Goal: Task Accomplishment & Management: Manage account settings

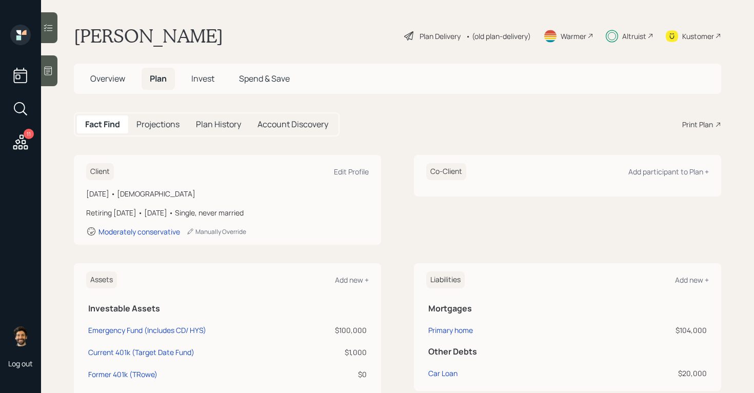
click at [513, 33] on div "• (old plan-delivery)" at bounding box center [498, 36] width 65 height 11
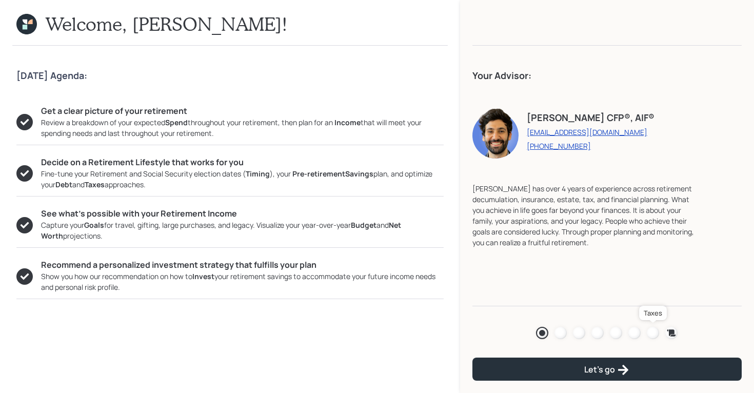
click at [651, 333] on div at bounding box center [653, 333] width 12 height 12
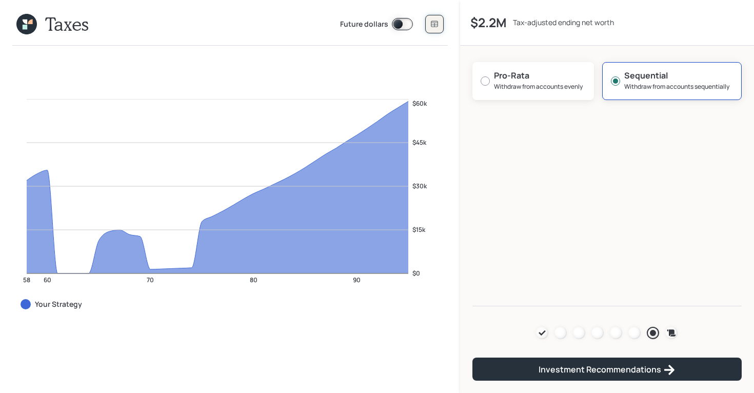
click at [430, 18] on button at bounding box center [434, 24] width 18 height 18
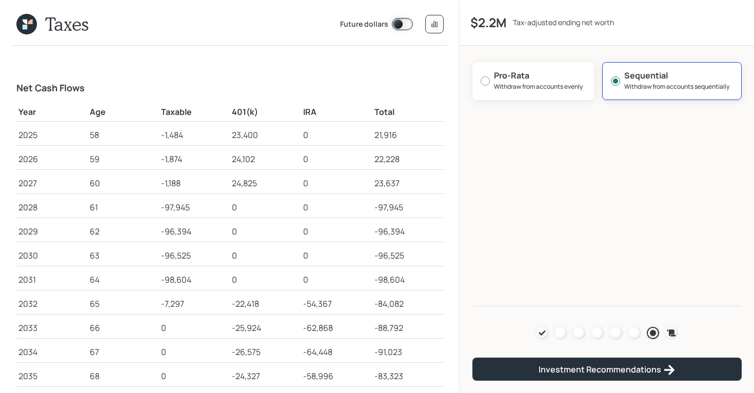
drag, startPoint x: 158, startPoint y: 206, endPoint x: 194, endPoint y: 212, distance: 37.0
click at [194, 212] on tr "2028 61 -97,945 0 0 -97,945" at bounding box center [229, 205] width 427 height 24
drag, startPoint x: 163, startPoint y: 230, endPoint x: 198, endPoint y: 234, distance: 34.7
click at [198, 234] on div "-96,394" at bounding box center [194, 231] width 67 height 12
drag, startPoint x: 162, startPoint y: 254, endPoint x: 197, endPoint y: 260, distance: 35.8
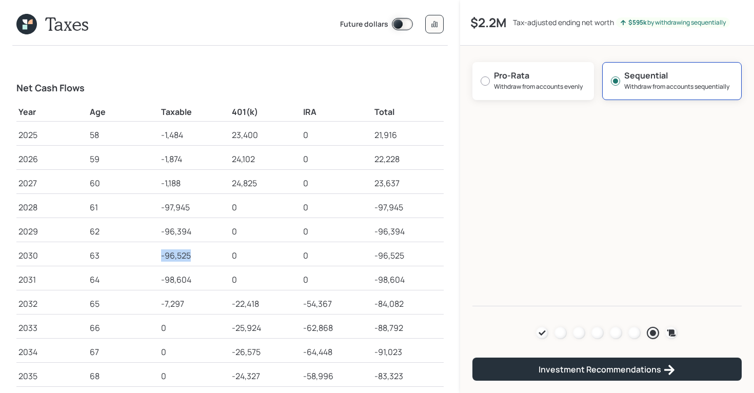
click at [197, 260] on div "-96,525" at bounding box center [194, 255] width 67 height 12
drag, startPoint x: 161, startPoint y: 277, endPoint x: 197, endPoint y: 285, distance: 36.8
click at [197, 285] on td "-98,604" at bounding box center [194, 278] width 71 height 24
drag, startPoint x: 158, startPoint y: 301, endPoint x: 196, endPoint y: 302, distance: 38.0
click at [196, 302] on tr "2032 65 -7,297 -22,418 -54,367 -84,082" at bounding box center [229, 302] width 427 height 24
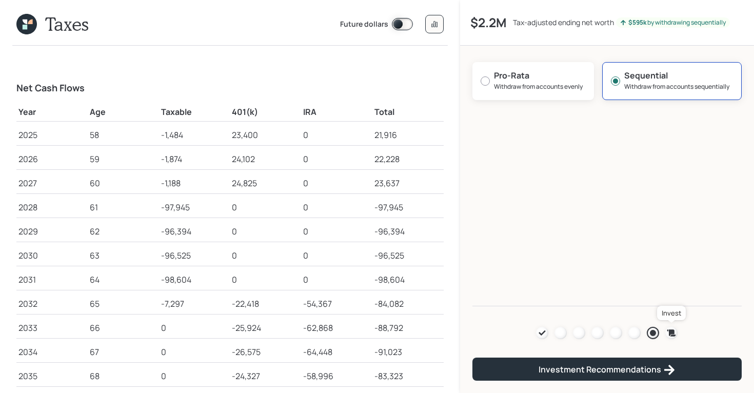
click at [675, 330] on icon at bounding box center [672, 332] width 9 height 7
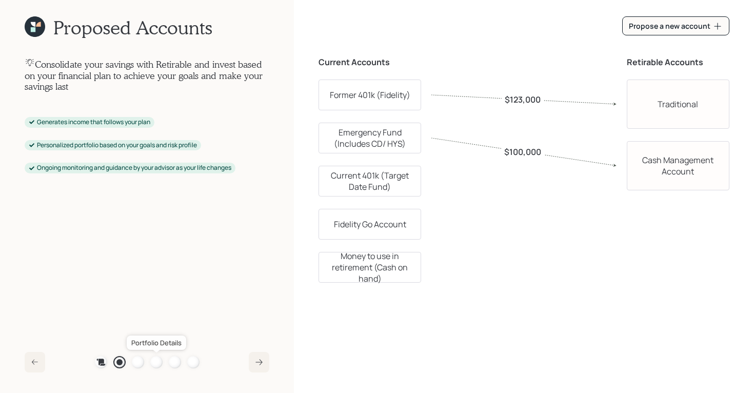
click at [158, 361] on div at bounding box center [156, 362] width 12 height 12
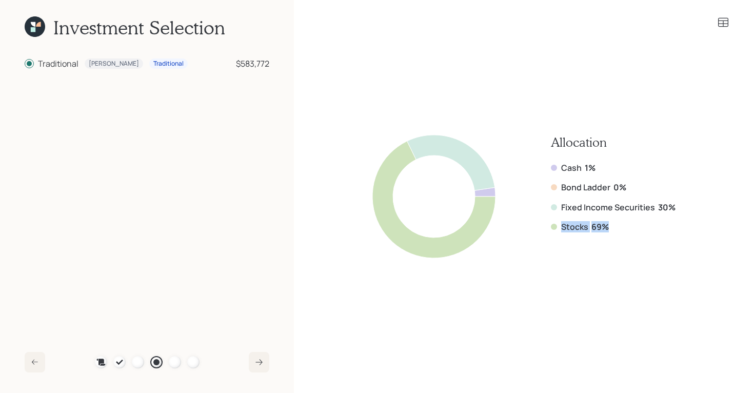
drag, startPoint x: 612, startPoint y: 227, endPoint x: 546, endPoint y: 227, distance: 65.7
click at [546, 227] on div "Allocation Cash 1% Bond Ladder 0% Fixed Income Securities 30% Stocks 69%" at bounding box center [523, 196] width 303 height 123
click at [602, 226] on b "69%" at bounding box center [600, 226] width 17 height 11
drag, startPoint x: 616, startPoint y: 226, endPoint x: 551, endPoint y: 226, distance: 65.7
click at [551, 226] on div "Allocation Cash 1% Bond Ladder 0% Fixed Income Securities 30% Stocks 69%" at bounding box center [523, 196] width 303 height 123
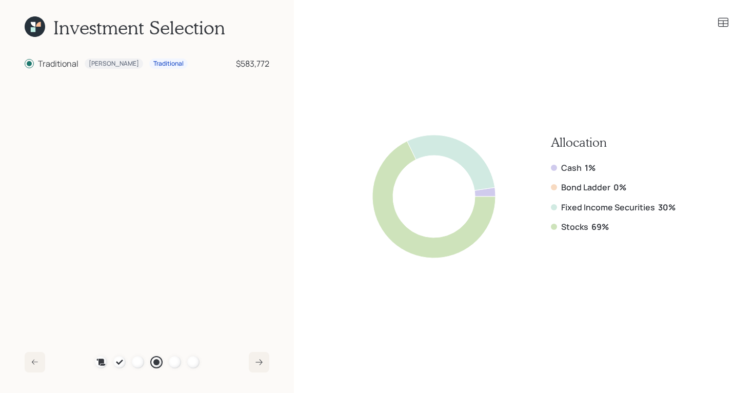
click at [35, 28] on icon at bounding box center [33, 29] width 5 height 5
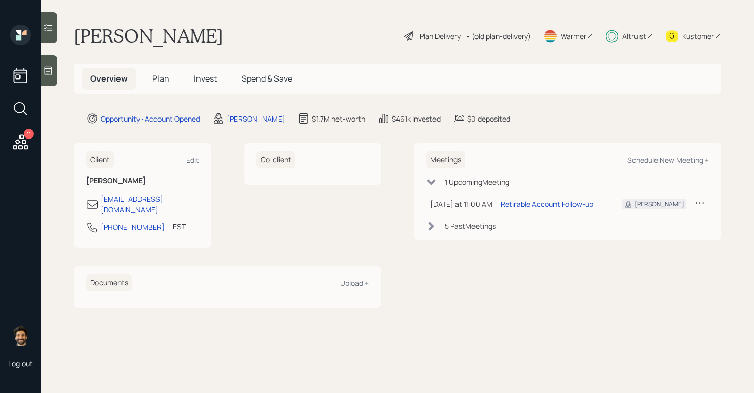
click at [162, 83] on span "Plan" at bounding box center [160, 78] width 17 height 11
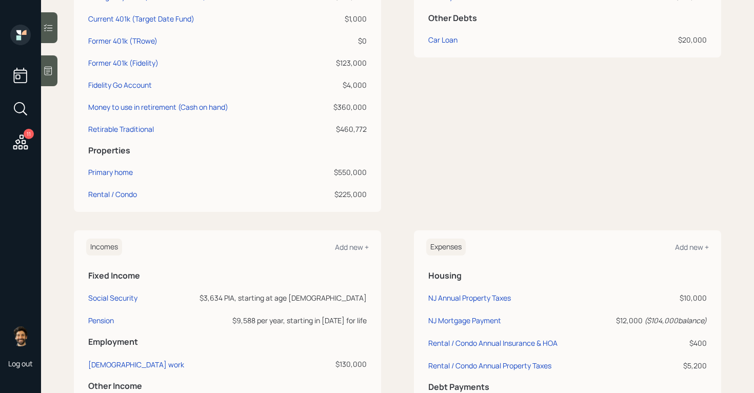
scroll to position [336, 0]
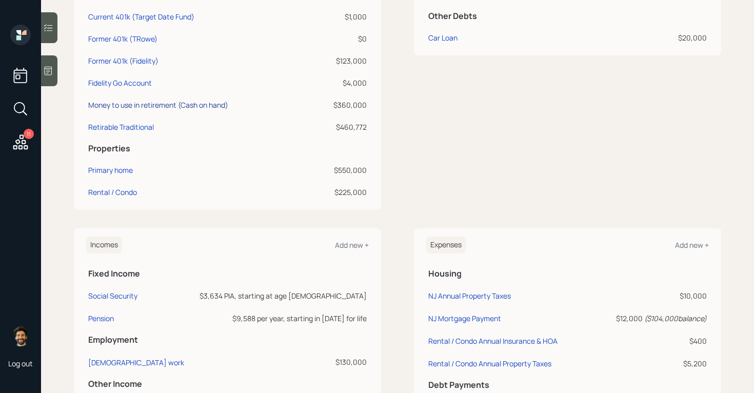
click at [147, 103] on div "Money to use in retirement (Cash on hand)" at bounding box center [158, 105] width 140 height 11
select select "cash"
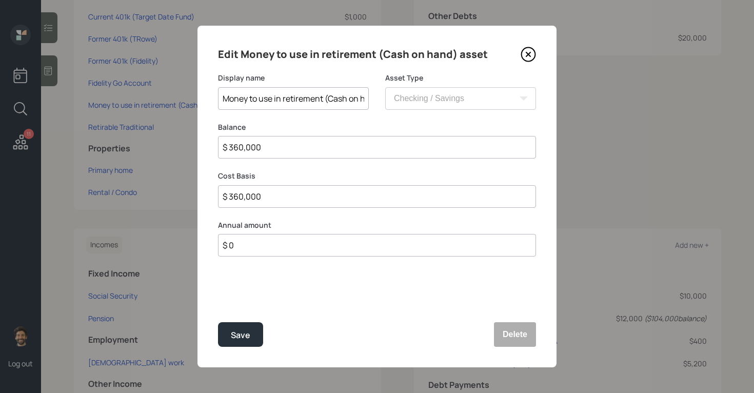
click at [246, 144] on input "$ 360,000" at bounding box center [377, 147] width 318 height 23
type input "$ 2"
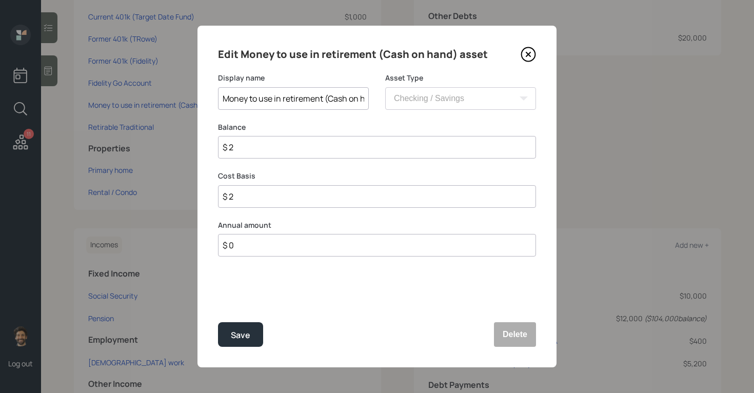
type input "$"
type input "$ 3"
type input "$ 30"
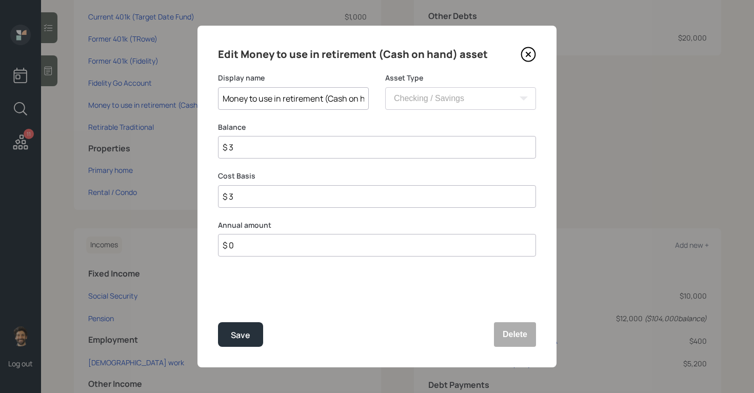
type input "$ 30"
type input "$ 300"
type input "$ 3,000"
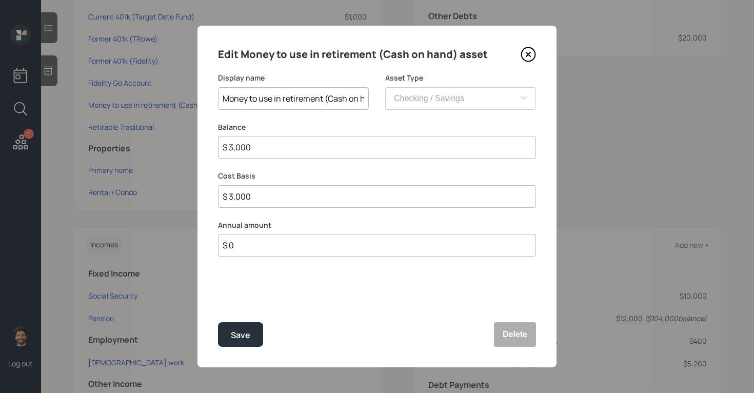
type input "$ 30,000"
type input "$ 300,000"
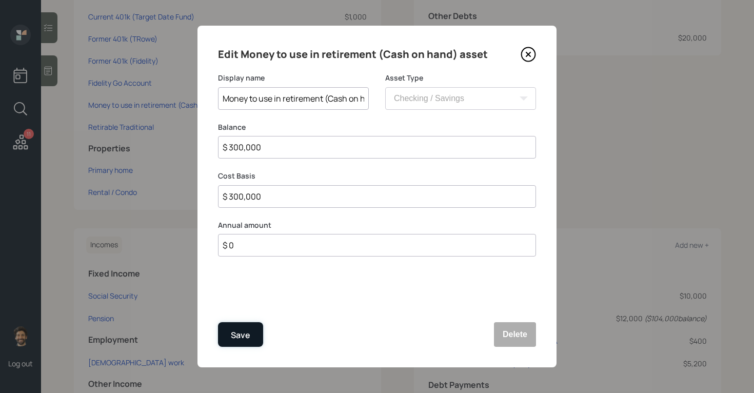
click at [237, 331] on div "Save" at bounding box center [240, 335] width 19 height 14
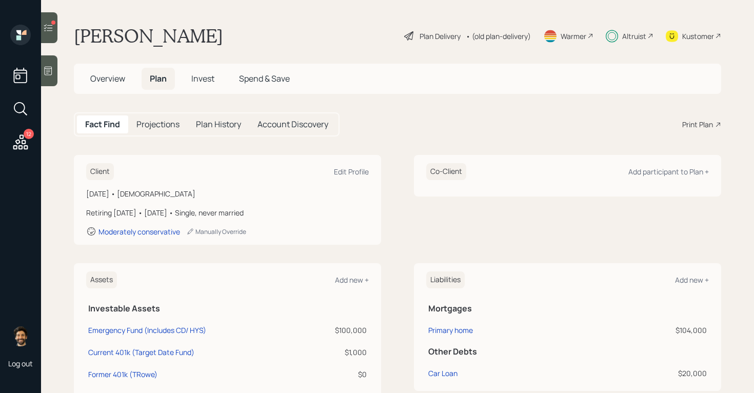
click at [493, 35] on div "• (old plan-delivery)" at bounding box center [498, 36] width 65 height 11
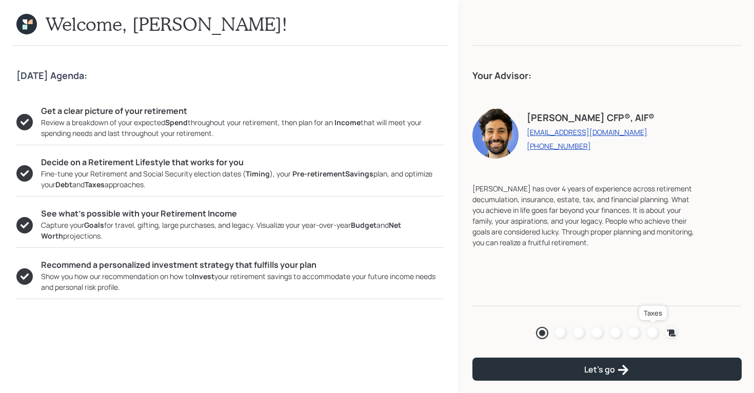
click at [653, 331] on div at bounding box center [653, 333] width 12 height 12
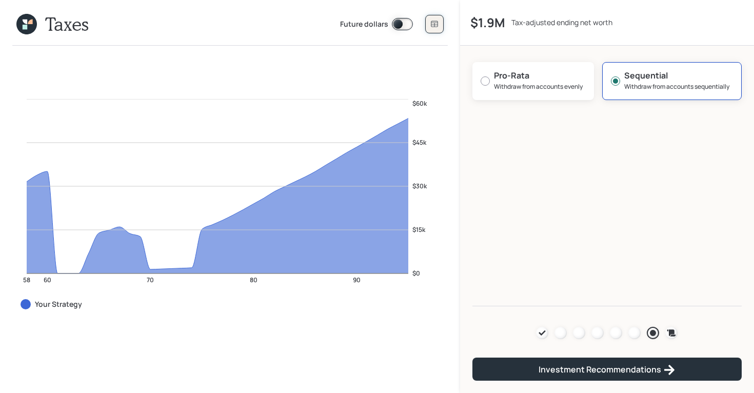
click at [427, 21] on button at bounding box center [434, 24] width 18 height 18
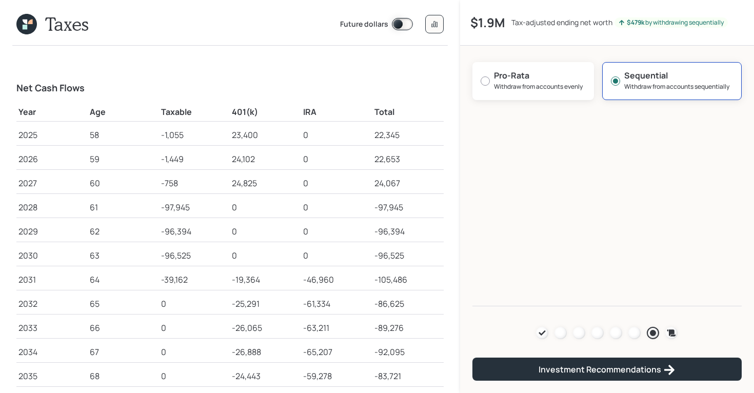
drag, startPoint x: 21, startPoint y: 282, endPoint x: 49, endPoint y: 282, distance: 28.7
click at [49, 282] on div "2031" at bounding box center [51, 279] width 67 height 12
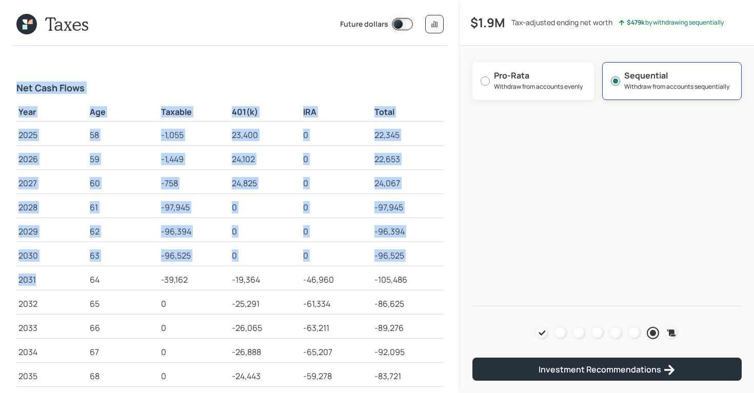
drag, startPoint x: 37, startPoint y: 280, endPoint x: 11, endPoint y: 280, distance: 26.2
click at [11, 280] on div "Net Cash Flows Year Age Taxable 401(k) IRA Total 2025 58 -1,055 23,400 0 22,345…" at bounding box center [230, 219] width 460 height 347
click at [186, 241] on td "-96,394" at bounding box center [194, 230] width 71 height 24
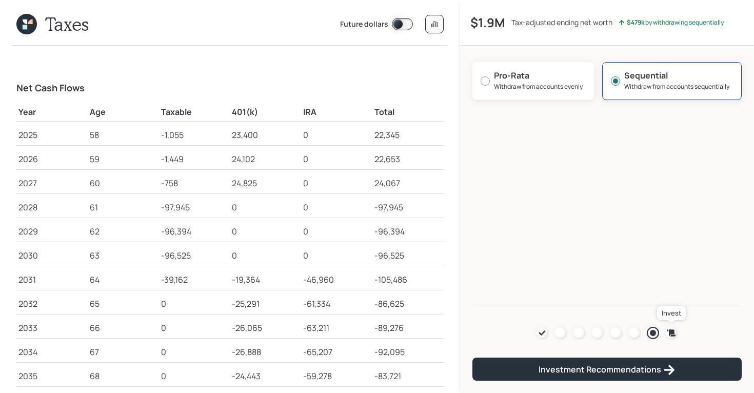
click at [674, 335] on icon at bounding box center [672, 332] width 9 height 7
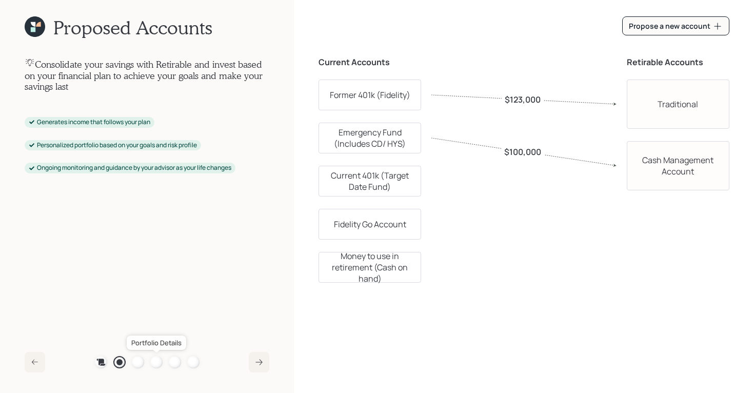
click at [157, 365] on div at bounding box center [156, 362] width 12 height 12
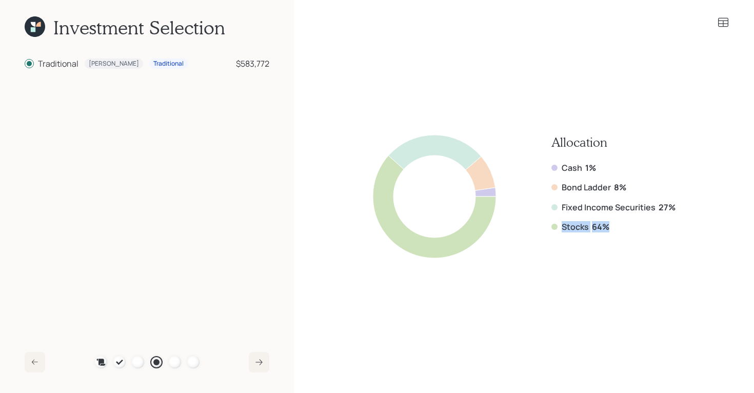
drag, startPoint x: 611, startPoint y: 228, endPoint x: 563, endPoint y: 229, distance: 47.2
click at [563, 229] on div "Stocks 64%" at bounding box center [614, 226] width 124 height 11
click at [37, 31] on icon at bounding box center [35, 26] width 21 height 21
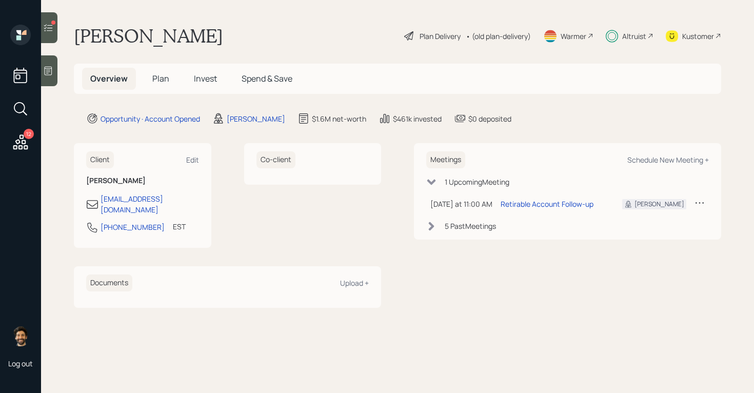
click at [161, 79] on span "Plan" at bounding box center [160, 78] width 17 height 11
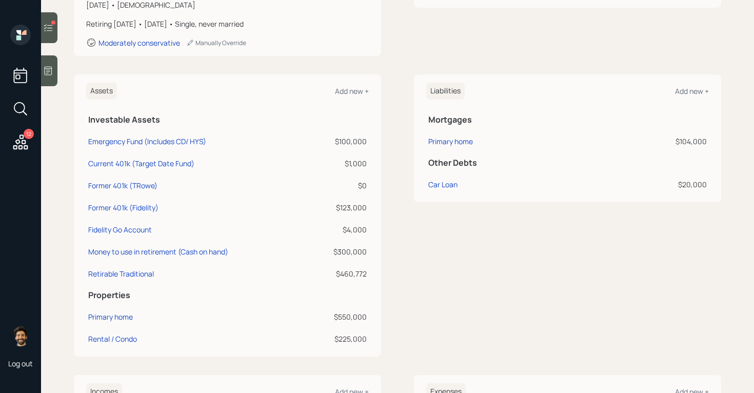
scroll to position [212, 0]
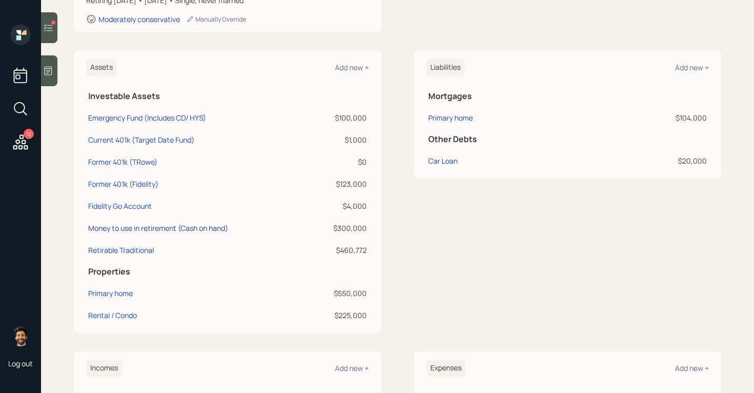
click at [139, 228] on div "Money to use in retirement (Cash on hand)" at bounding box center [158, 228] width 140 height 11
select select "cash"
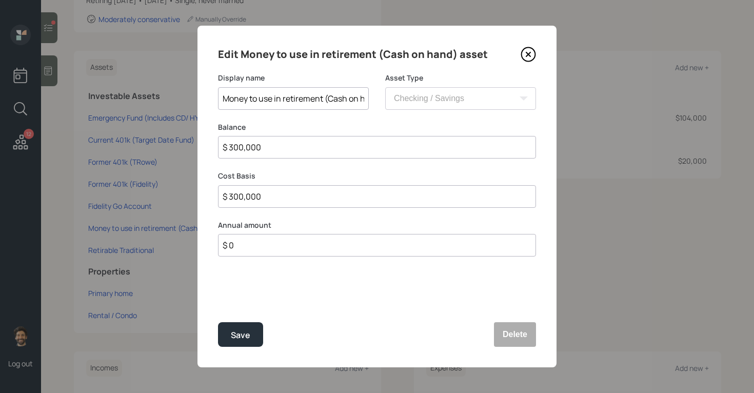
click at [238, 146] on input "$ 300,000" at bounding box center [377, 147] width 318 height 23
type input "$ 2"
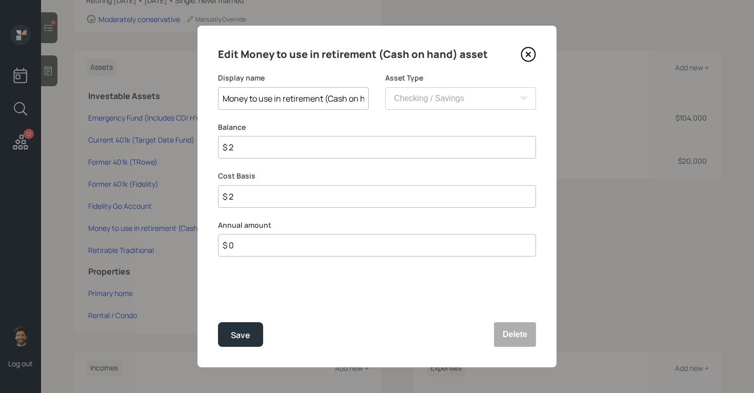
type input "$ 25"
type input "$ 250"
type input "$ 2,500"
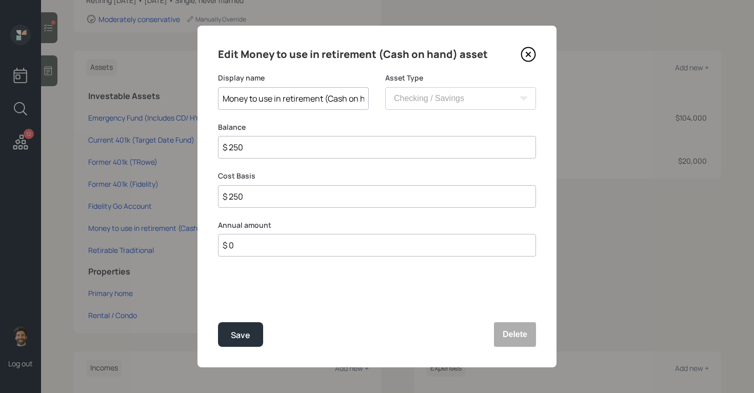
type input "$ 2,500"
type input "$ 25,000"
type input "$ 250,000"
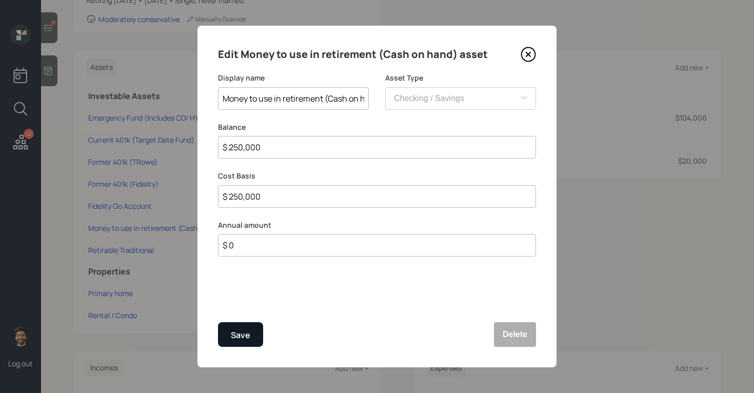
type input "$ 250,000"
click at [242, 333] on div "Save" at bounding box center [240, 335] width 19 height 14
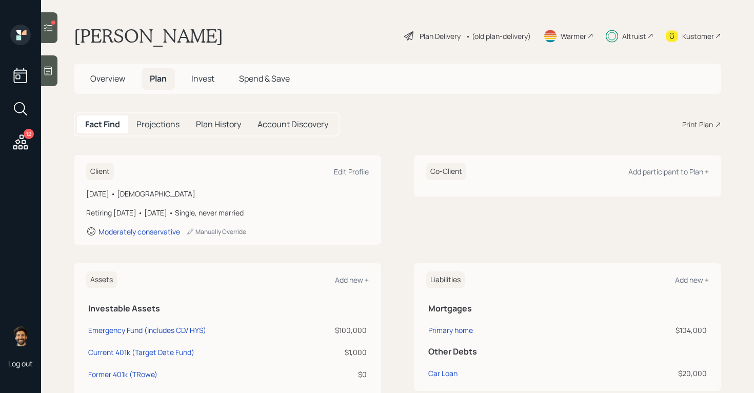
click at [507, 39] on div "• (old plan-delivery)" at bounding box center [498, 36] width 65 height 11
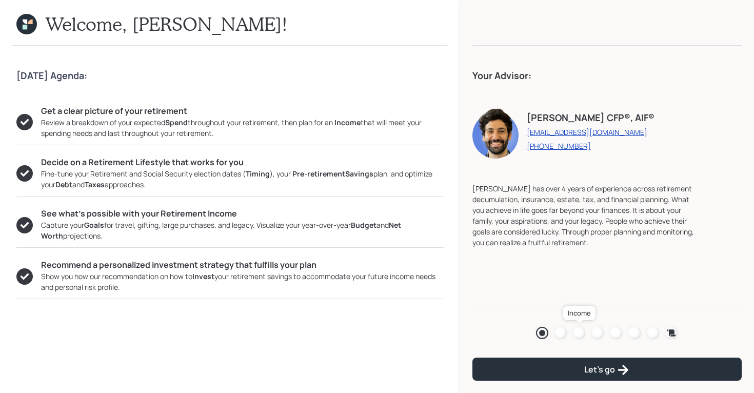
click at [582, 332] on div at bounding box center [579, 333] width 12 height 12
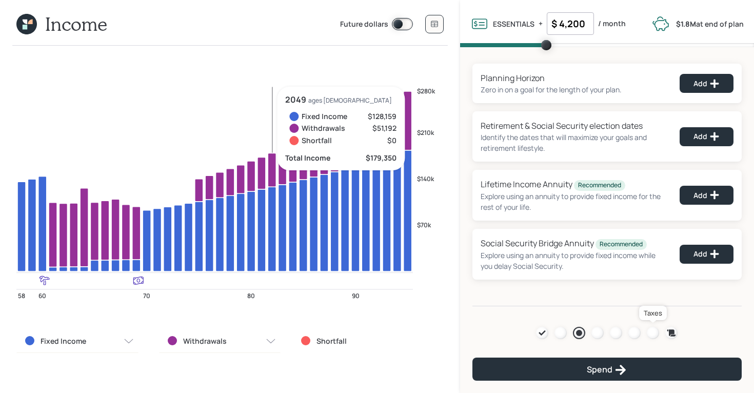
click at [659, 334] on div at bounding box center [653, 333] width 12 height 12
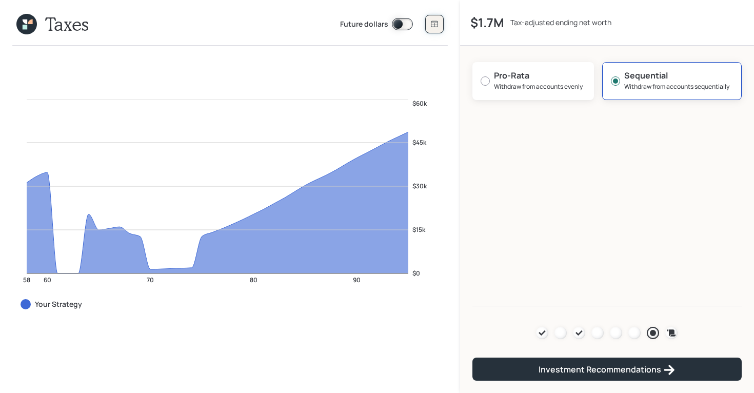
click at [435, 29] on button at bounding box center [434, 24] width 18 height 18
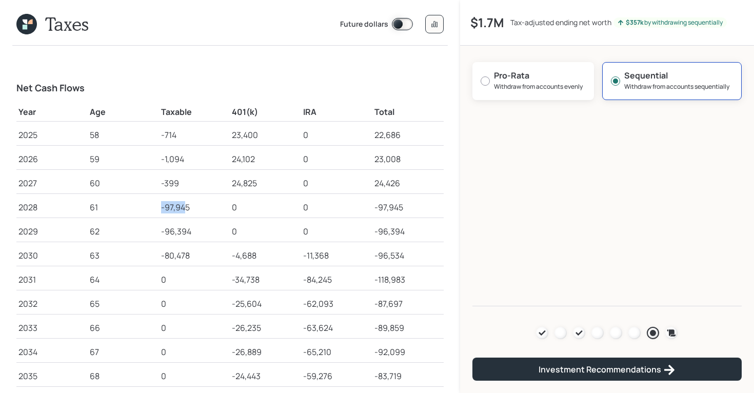
drag, startPoint x: 160, startPoint y: 208, endPoint x: 198, endPoint y: 206, distance: 38.0
click at [198, 206] on td "-97,945" at bounding box center [194, 205] width 71 height 24
drag, startPoint x: 159, startPoint y: 231, endPoint x: 192, endPoint y: 237, distance: 33.9
click at [192, 237] on td "-96,394" at bounding box center [194, 230] width 71 height 24
drag, startPoint x: 161, startPoint y: 254, endPoint x: 203, endPoint y: 257, distance: 42.2
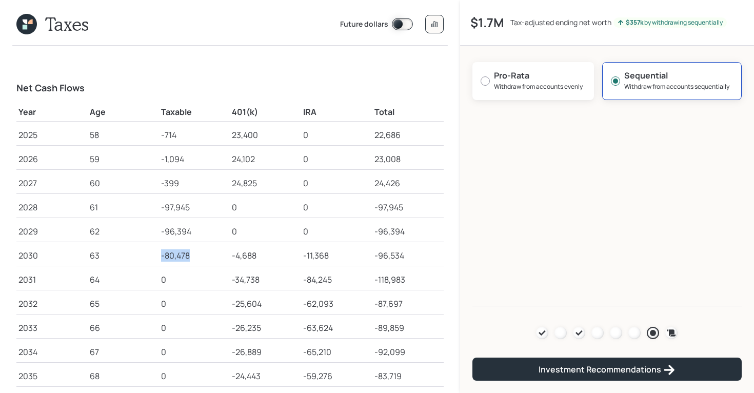
click at [203, 257] on div "-80,478" at bounding box center [194, 255] width 67 height 12
click at [671, 332] on icon at bounding box center [672, 332] width 9 height 7
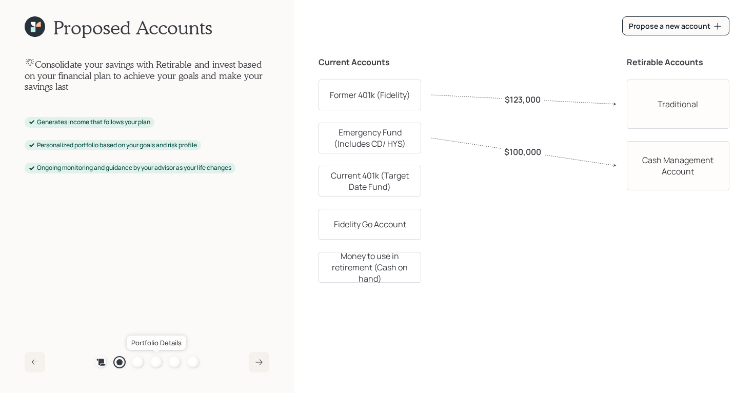
click at [156, 359] on div at bounding box center [156, 362] width 12 height 12
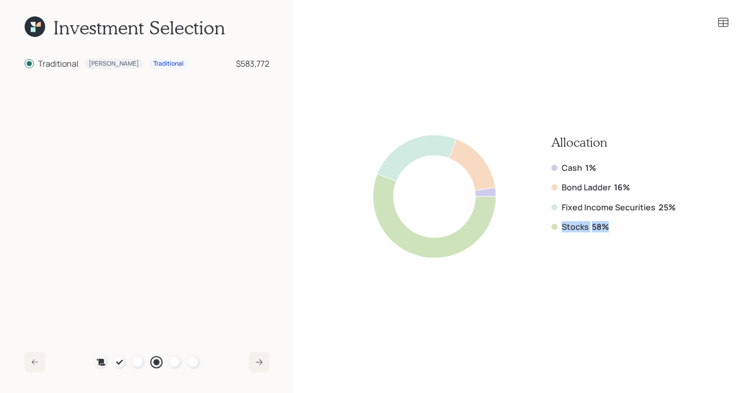
drag, startPoint x: 611, startPoint y: 226, endPoint x: 542, endPoint y: 220, distance: 68.5
click at [542, 220] on div "Allocation Cash 1% Bond Ladder 16% Fixed Income Securities 25% Stocks 58%" at bounding box center [524, 196] width 303 height 123
click at [592, 228] on b "58%" at bounding box center [600, 226] width 17 height 11
drag, startPoint x: 612, startPoint y: 227, endPoint x: 550, endPoint y: 227, distance: 62.1
click at [550, 227] on div "Allocation Cash 1% Bond Ladder 16% Fixed Income Securities 25% Stocks 58%" at bounding box center [524, 196] width 303 height 123
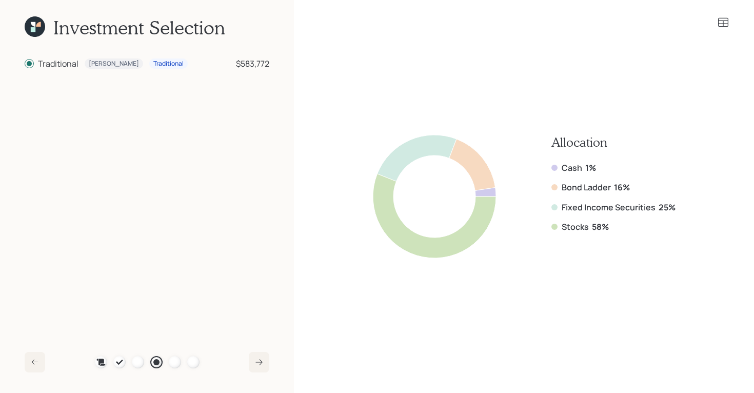
click at [40, 27] on icon at bounding box center [35, 26] width 21 height 21
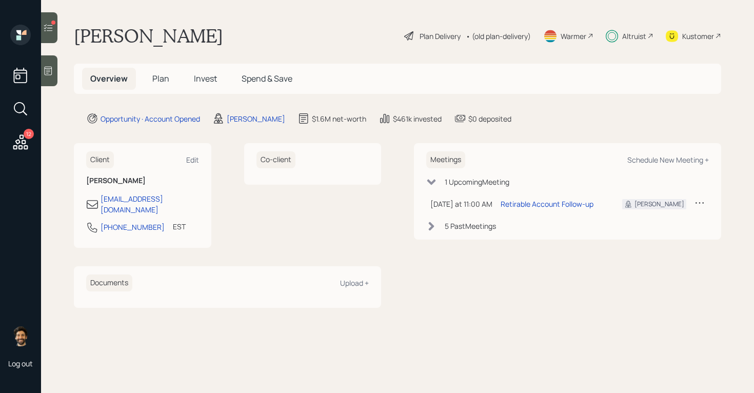
click at [502, 33] on div "• (old plan-delivery)" at bounding box center [498, 36] width 65 height 11
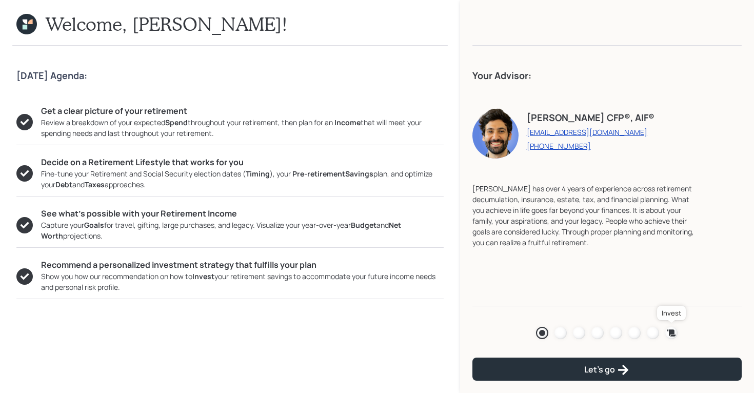
click at [669, 329] on icon at bounding box center [672, 332] width 9 height 7
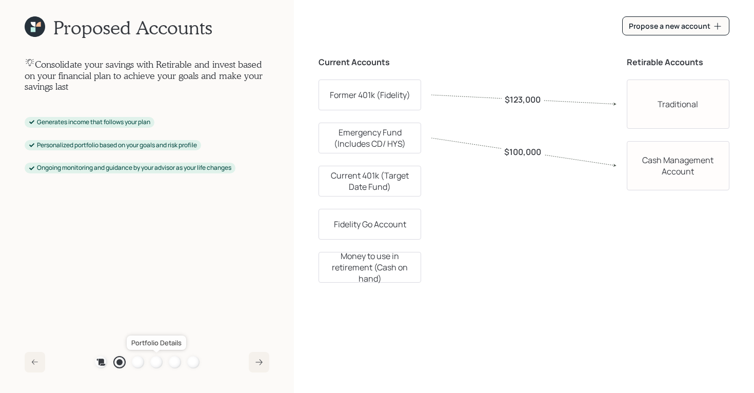
click at [153, 362] on div at bounding box center [156, 362] width 12 height 12
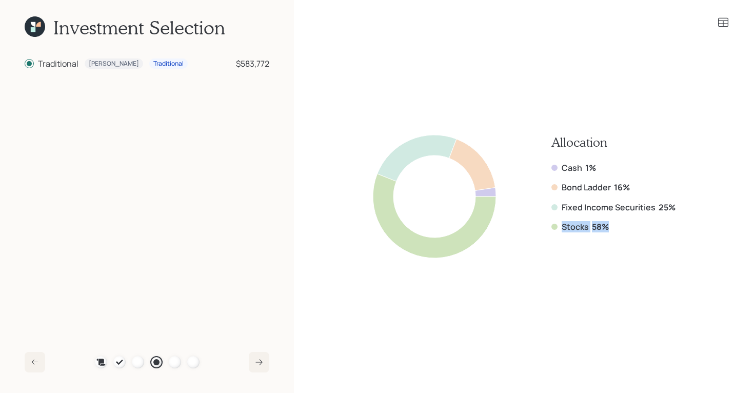
drag, startPoint x: 612, startPoint y: 226, endPoint x: 554, endPoint y: 226, distance: 57.5
click at [554, 226] on div "Stocks 58%" at bounding box center [614, 226] width 124 height 11
click at [37, 29] on icon at bounding box center [35, 26] width 21 height 21
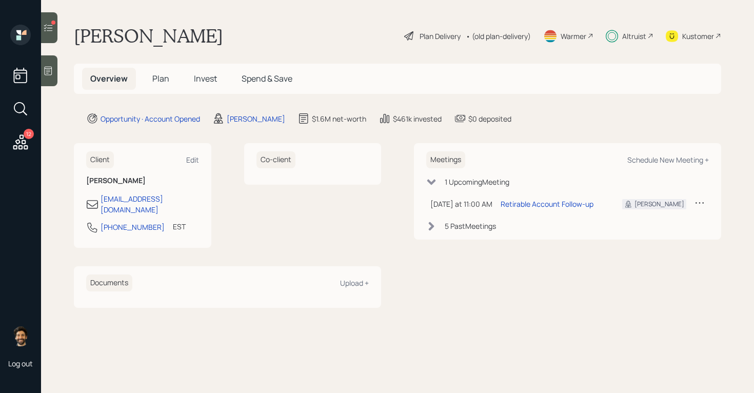
click at [164, 81] on span "Plan" at bounding box center [160, 78] width 17 height 11
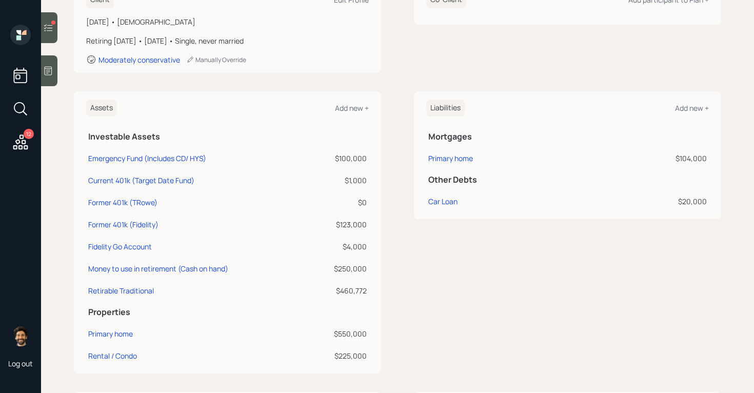
scroll to position [299, 0]
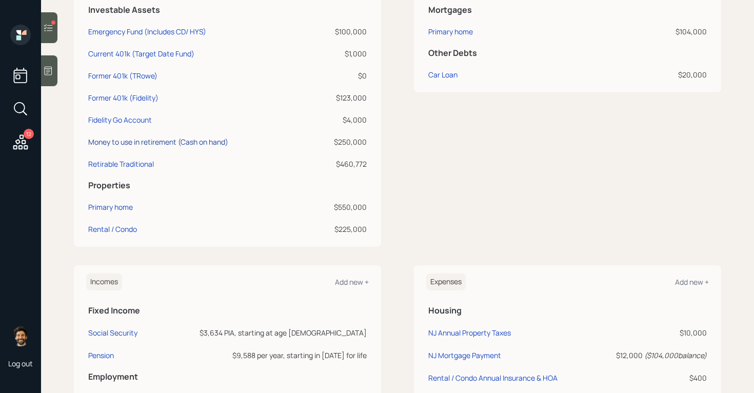
click at [147, 141] on div "Money to use in retirement (Cash on hand)" at bounding box center [158, 141] width 140 height 11
select select "cash"
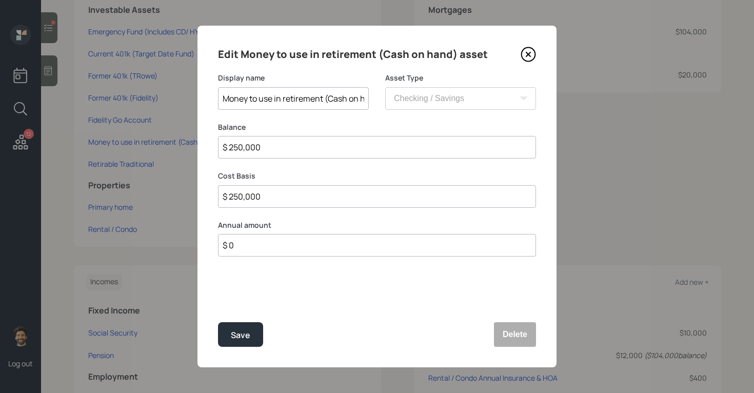
click at [247, 153] on input "$ 250,000" at bounding box center [377, 147] width 318 height 23
type input "$ 2"
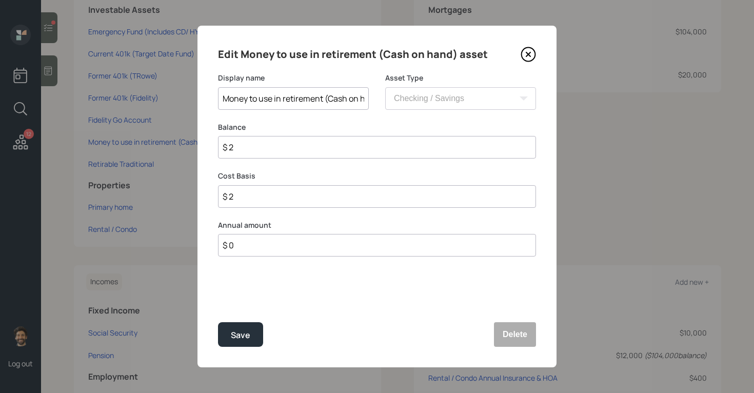
type input "$ 20"
type input "$ 200"
type input "$ 2,000"
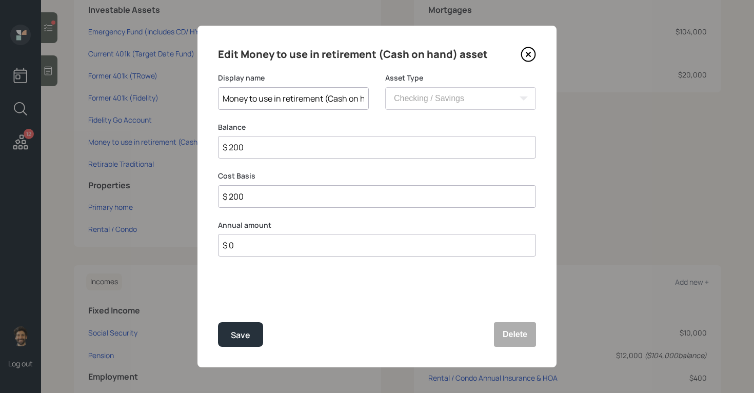
type input "$ 2,000"
type input "$ 20,000"
type input "$ 200,000"
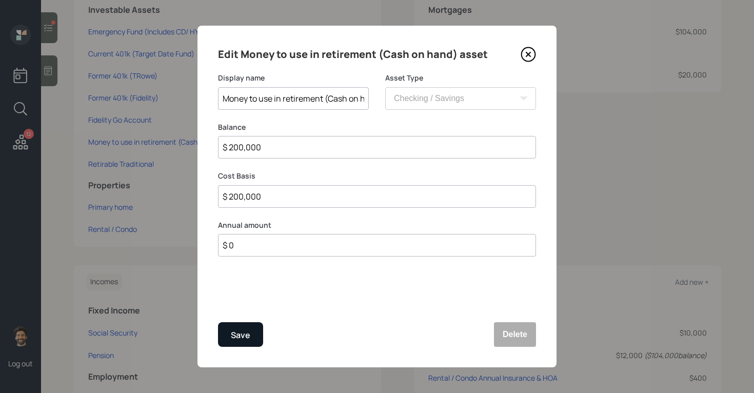
type input "$ 200,000"
click at [234, 341] on div "Save" at bounding box center [240, 335] width 19 height 14
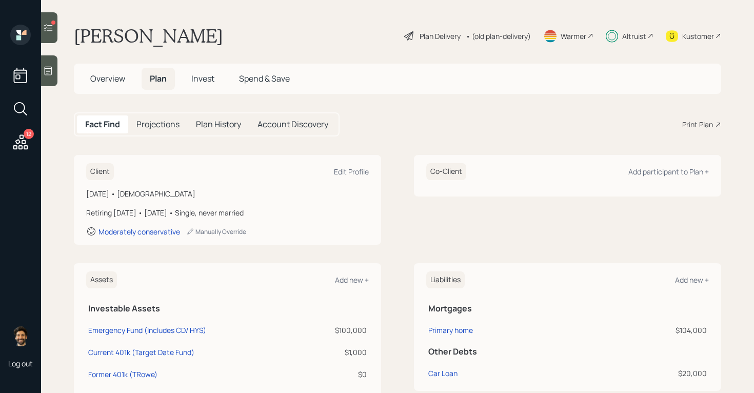
click at [487, 34] on div "• (old plan-delivery)" at bounding box center [498, 36] width 65 height 11
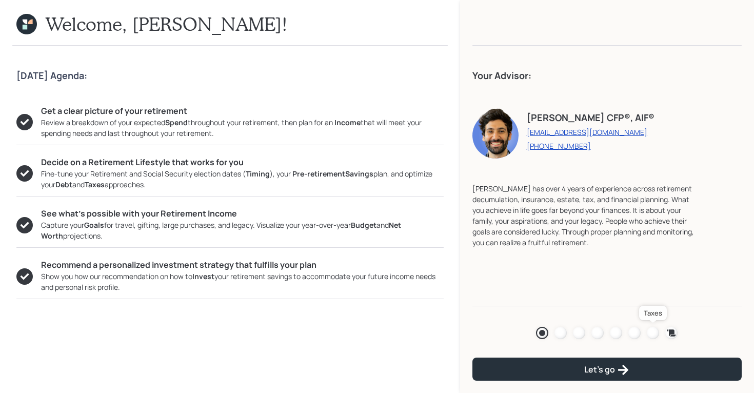
click at [656, 327] on link at bounding box center [653, 333] width 12 height 12
click at [652, 329] on div at bounding box center [653, 333] width 12 height 12
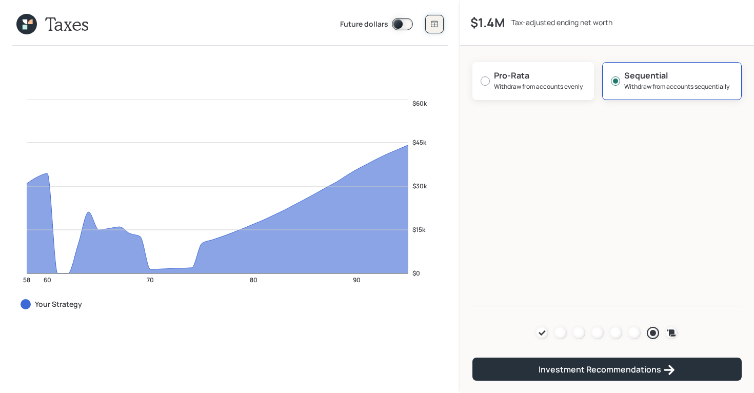
click at [436, 22] on icon at bounding box center [434, 24] width 8 height 8
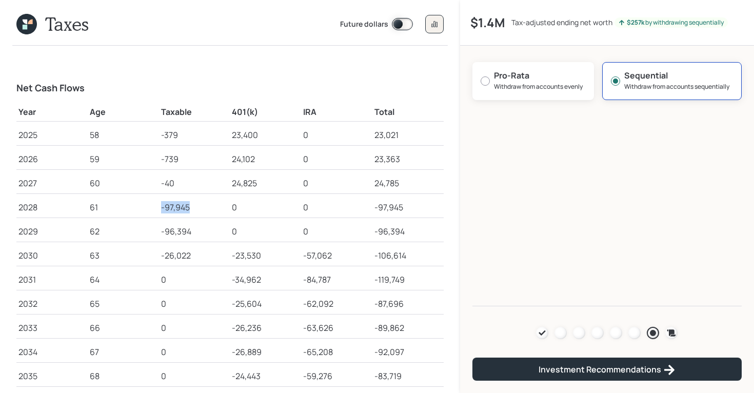
drag, startPoint x: 161, startPoint y: 207, endPoint x: 195, endPoint y: 211, distance: 34.6
click at [195, 211] on div "-97,945" at bounding box center [194, 207] width 67 height 12
drag, startPoint x: 162, startPoint y: 229, endPoint x: 192, endPoint y: 232, distance: 30.4
click at [192, 232] on div "-96,394" at bounding box center [194, 231] width 67 height 12
drag, startPoint x: 161, startPoint y: 254, endPoint x: 195, endPoint y: 256, distance: 34.4
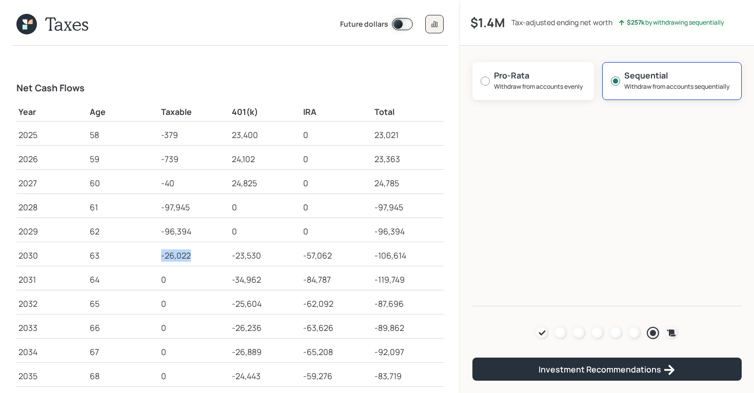
click at [195, 256] on div "-26,022" at bounding box center [194, 255] width 67 height 12
click at [674, 332] on icon at bounding box center [672, 332] width 9 height 7
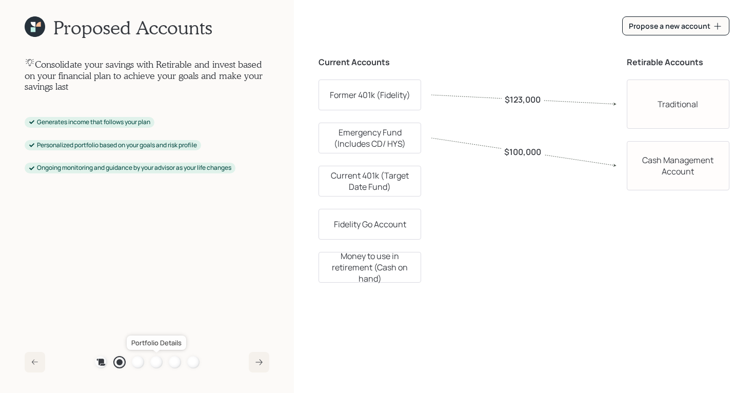
click at [158, 361] on div at bounding box center [156, 362] width 12 height 12
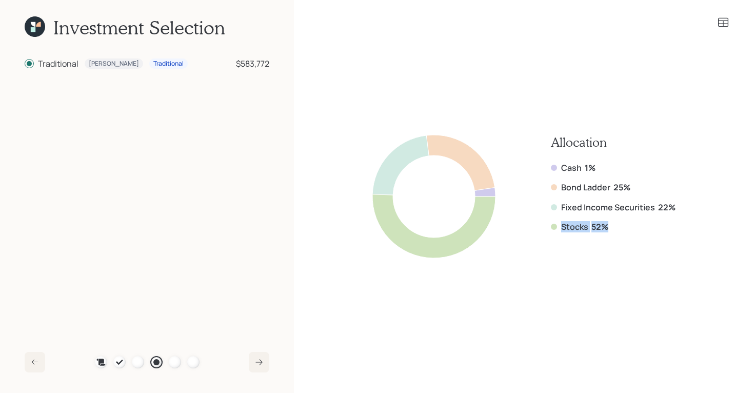
drag, startPoint x: 612, startPoint y: 230, endPoint x: 551, endPoint y: 227, distance: 61.6
click at [551, 227] on div "Allocation Cash 1% Bond Ladder 25% Fixed Income Securities 22% Stocks 52%" at bounding box center [523, 196] width 303 height 123
click at [724, 18] on icon at bounding box center [723, 22] width 12 height 12
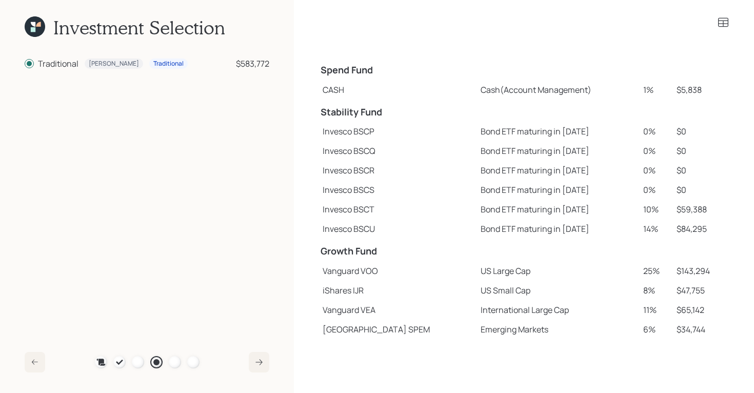
click at [41, 360] on div at bounding box center [35, 362] width 21 height 21
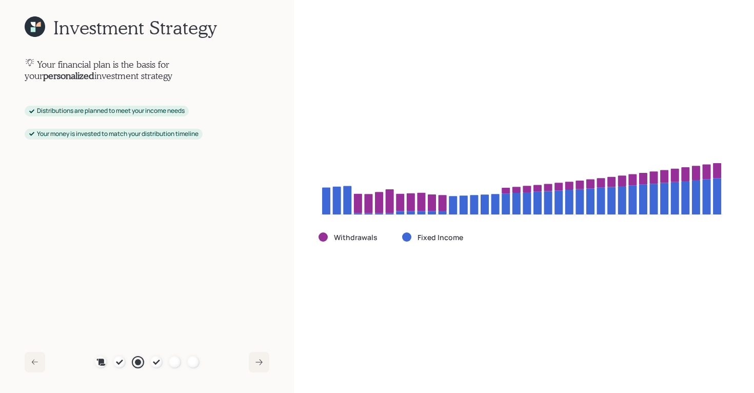
click at [34, 22] on icon at bounding box center [35, 26] width 21 height 21
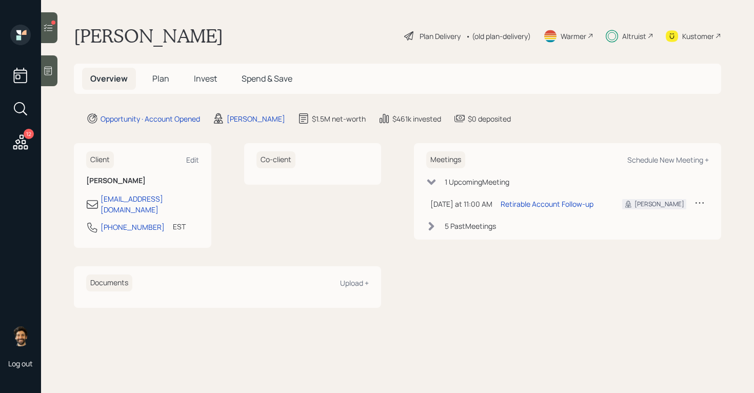
click at [501, 29] on div "Plan Delivery • (old plan-delivery)" at bounding box center [467, 36] width 129 height 23
click at [503, 37] on div "• (old plan-delivery)" at bounding box center [498, 36] width 65 height 11
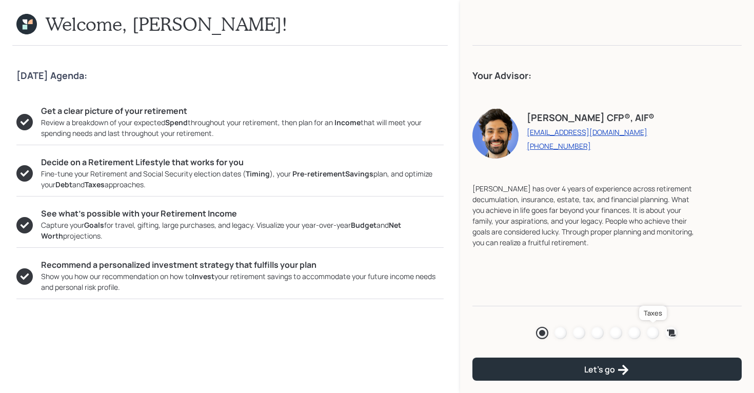
click at [657, 335] on div at bounding box center [653, 333] width 12 height 12
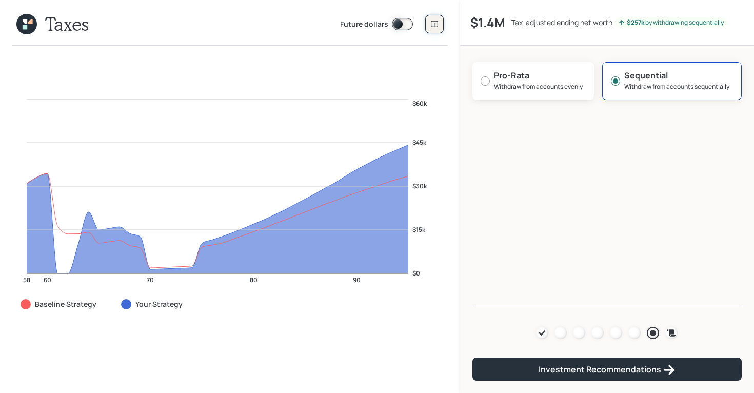
click at [434, 26] on icon at bounding box center [434, 24] width 7 height 6
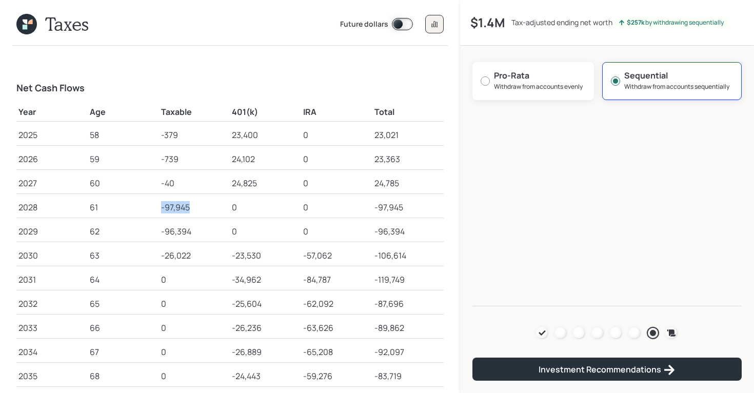
drag, startPoint x: 162, startPoint y: 209, endPoint x: 210, endPoint y: 208, distance: 48.2
click at [210, 208] on div "-97,945" at bounding box center [194, 207] width 67 height 12
drag, startPoint x: 160, startPoint y: 232, endPoint x: 202, endPoint y: 232, distance: 41.6
click at [202, 232] on td "-96,394" at bounding box center [194, 230] width 71 height 24
drag, startPoint x: 158, startPoint y: 258, endPoint x: 207, endPoint y: 259, distance: 49.3
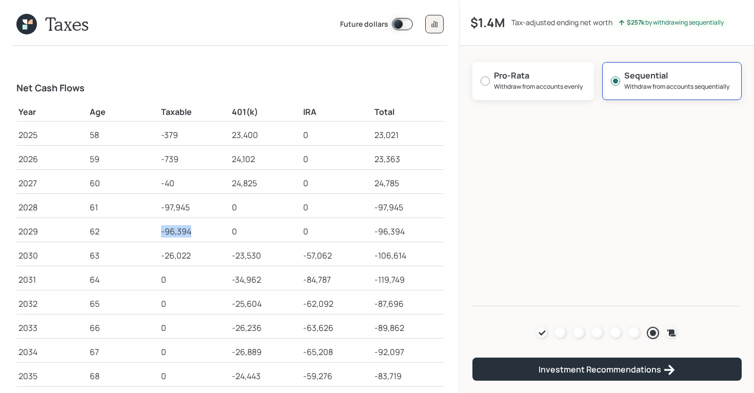
click at [207, 259] on tr "2030 63 -26,022 -23,530 -57,062 -106,614" at bounding box center [229, 254] width 427 height 24
drag, startPoint x: 160, startPoint y: 208, endPoint x: 199, endPoint y: 208, distance: 39.5
click at [199, 208] on td "-97,945" at bounding box center [194, 205] width 71 height 24
drag, startPoint x: 161, startPoint y: 234, endPoint x: 199, endPoint y: 236, distance: 38.5
click at [199, 236] on div "-96,394" at bounding box center [194, 231] width 67 height 12
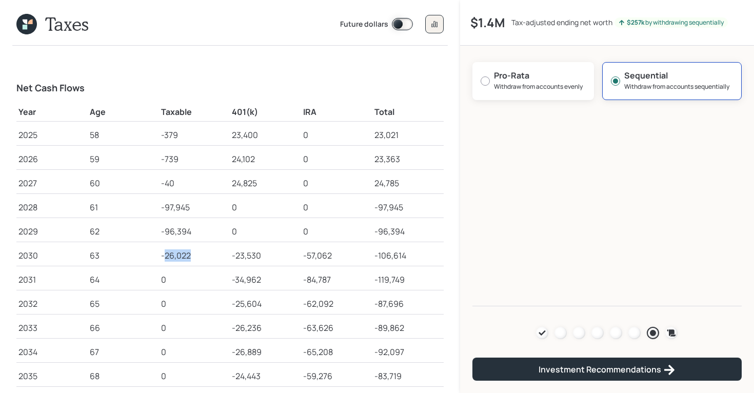
drag, startPoint x: 163, startPoint y: 253, endPoint x: 197, endPoint y: 253, distance: 33.9
click at [197, 253] on div "-26,022" at bounding box center [194, 255] width 67 height 12
click at [27, 25] on icon at bounding box center [26, 24] width 21 height 21
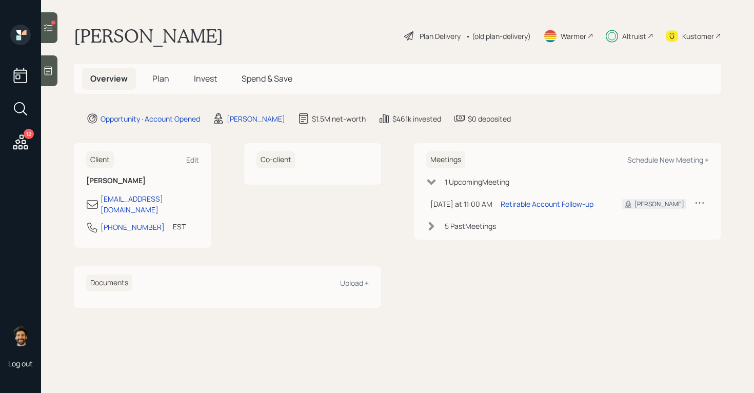
click at [156, 81] on span "Plan" at bounding box center [160, 78] width 17 height 11
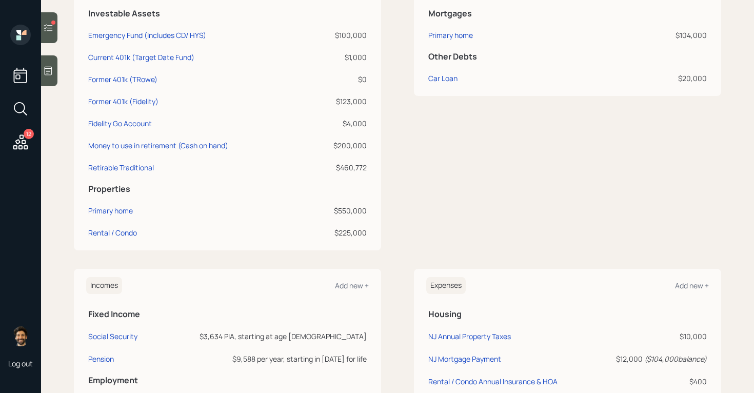
scroll to position [296, 0]
click at [148, 143] on div "Money to use in retirement (Cash on hand)" at bounding box center [158, 144] width 140 height 11
select select "cash"
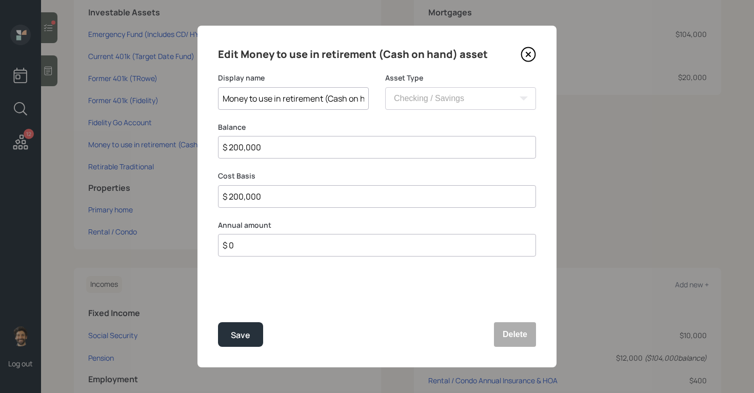
scroll to position [0, 19]
drag, startPoint x: 348, startPoint y: 95, endPoint x: 378, endPoint y: 101, distance: 30.3
click at [378, 101] on div "Display name Money to use in retirement (Cash on hand) Asset Type SEP IRA IRA R…" at bounding box center [377, 97] width 318 height 49
click at [360, 98] on input "Money to use in retirement (Cash on hand)" at bounding box center [293, 98] width 151 height 23
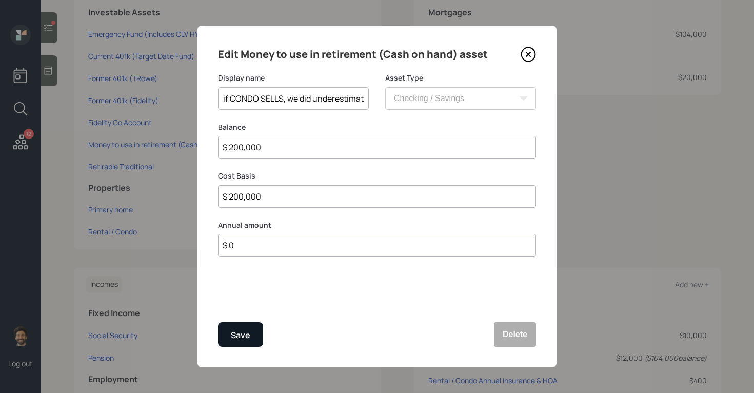
type input "Money to use in retirement (Cash on hand PLUS if CONDO SELLS, we did underestim…"
click at [238, 331] on div "Save" at bounding box center [240, 335] width 19 height 14
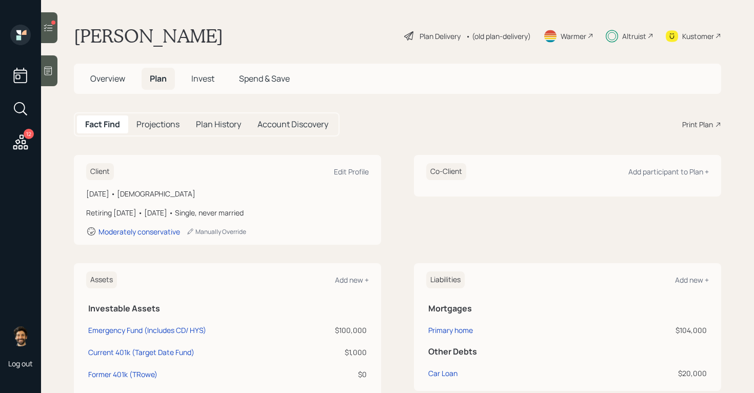
click at [502, 32] on div "• (old plan-delivery)" at bounding box center [498, 36] width 65 height 11
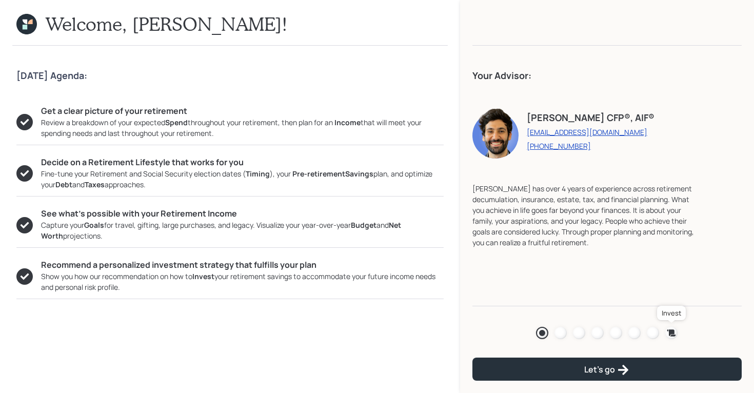
click at [668, 332] on icon at bounding box center [671, 333] width 10 height 10
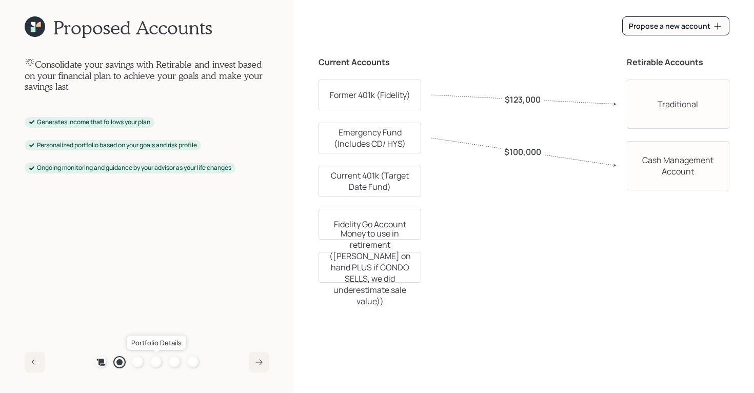
click at [156, 362] on div at bounding box center [156, 362] width 12 height 12
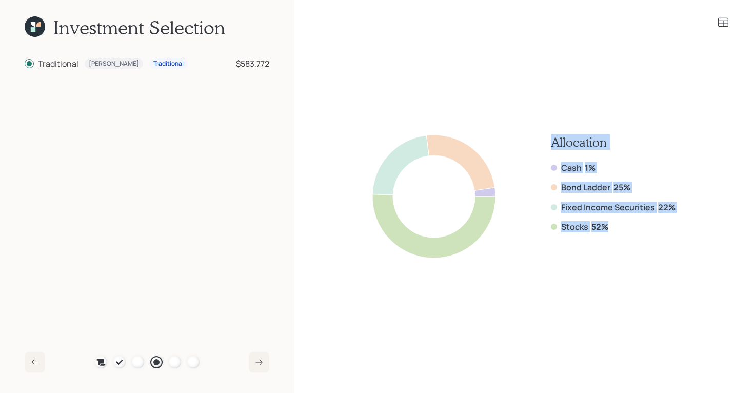
drag, startPoint x: 610, startPoint y: 228, endPoint x: 551, endPoint y: 139, distance: 106.6
click at [551, 139] on div "Allocation Cash 1% Bond Ladder 25% Fixed Income Securities 22% Stocks 52%" at bounding box center [523, 196] width 303 height 123
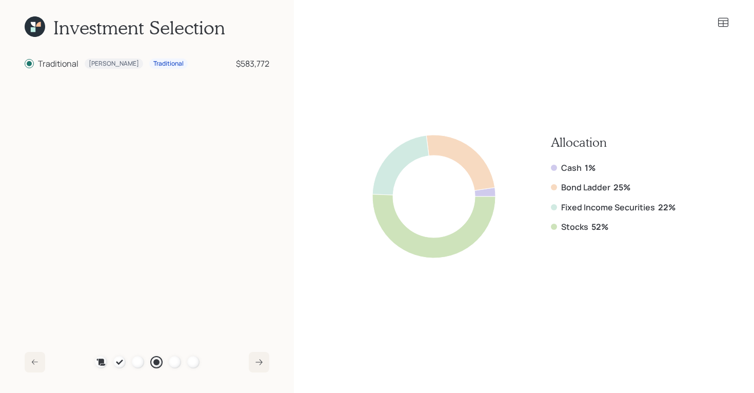
click at [35, 25] on icon at bounding box center [35, 26] width 21 height 21
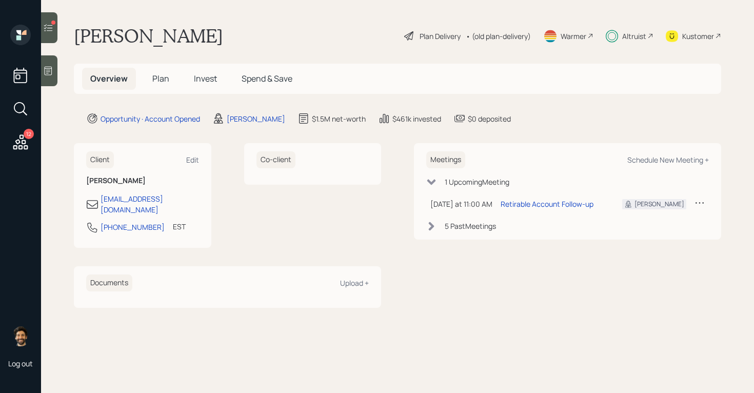
click at [48, 27] on icon at bounding box center [48, 28] width 10 height 10
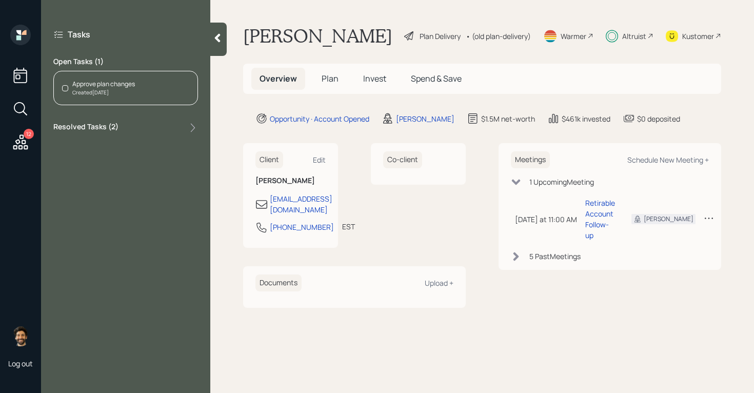
click at [129, 87] on div "Approve plan changes" at bounding box center [103, 84] width 63 height 9
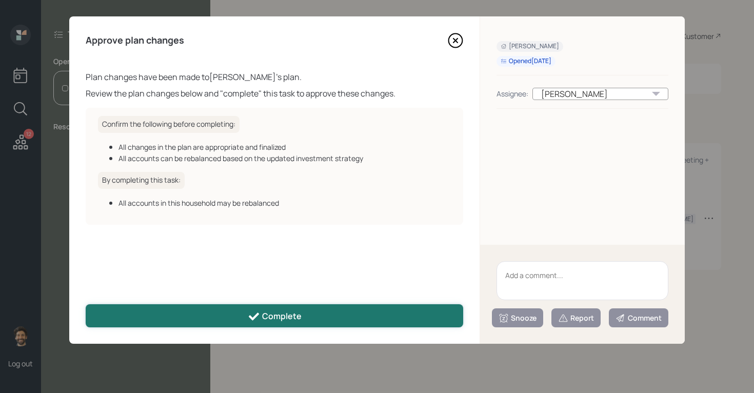
click at [324, 308] on button "Complete" at bounding box center [275, 315] width 378 height 23
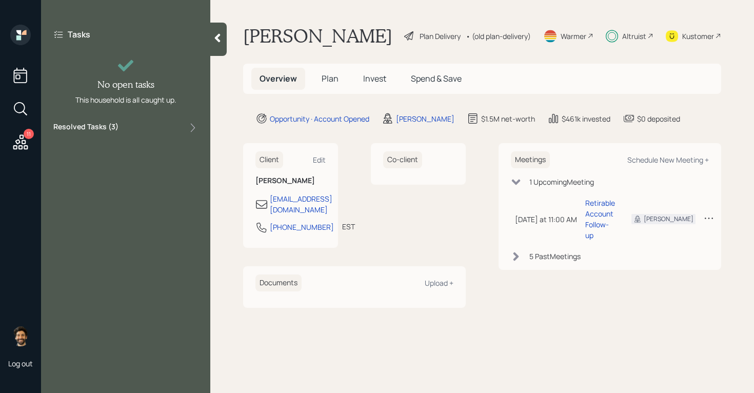
click at [219, 33] on icon at bounding box center [217, 38] width 10 height 10
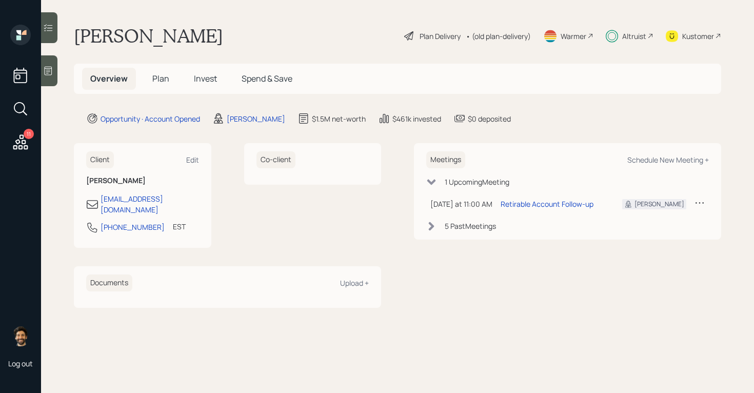
click at [166, 75] on span "Plan" at bounding box center [160, 78] width 17 height 11
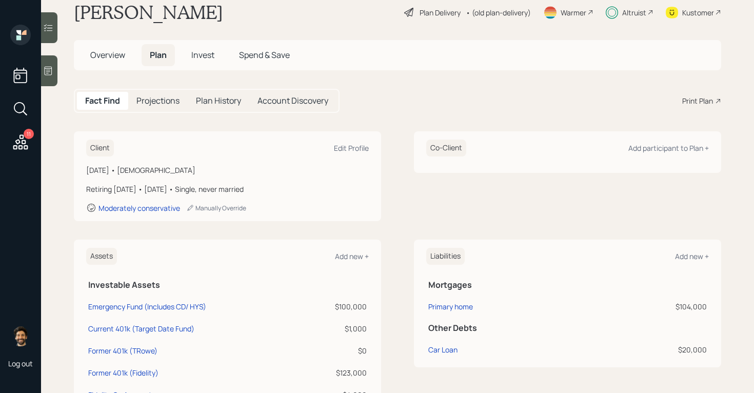
scroll to position [3, 0]
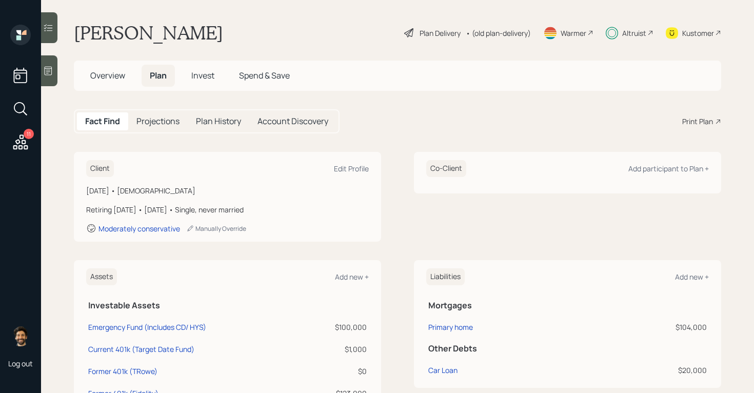
click at [106, 74] on span "Overview" at bounding box center [107, 75] width 35 height 11
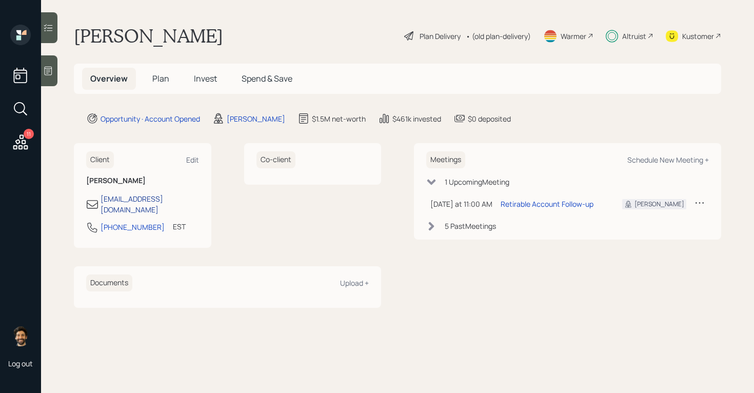
click at [147, 203] on div "dwernerhome@icloud.com" at bounding box center [150, 204] width 99 height 22
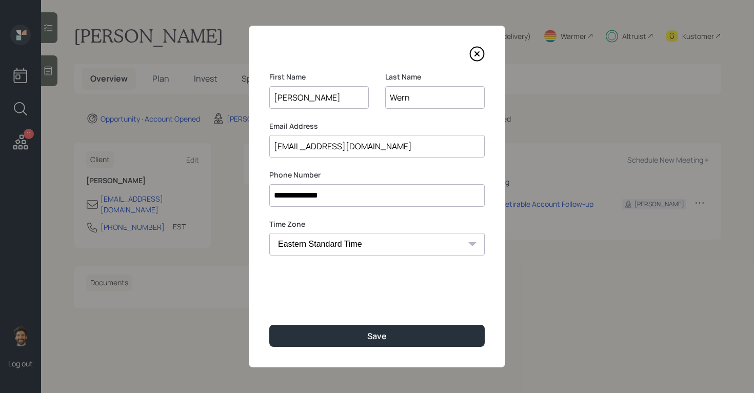
click at [334, 138] on input "dwernerhome@icloud.com" at bounding box center [376, 146] width 215 height 23
drag, startPoint x: 334, startPoint y: 138, endPoint x: 389, endPoint y: 1, distance: 147.8
click at [0, 0] on div "**********" at bounding box center [377, 196] width 754 height 393
click at [478, 50] on icon at bounding box center [476, 53] width 15 height 15
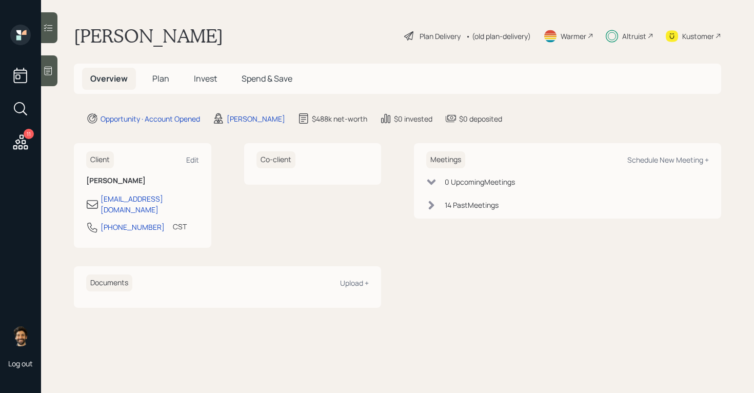
click at [191, 76] on h5 "Invest" at bounding box center [206, 79] width 40 height 22
